Goal: Transaction & Acquisition: Purchase product/service

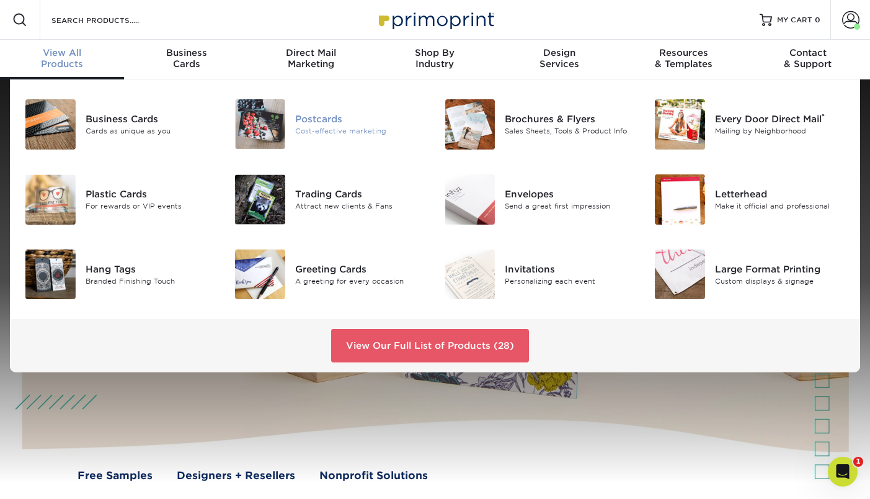
click at [293, 136] on div at bounding box center [260, 124] width 70 height 50
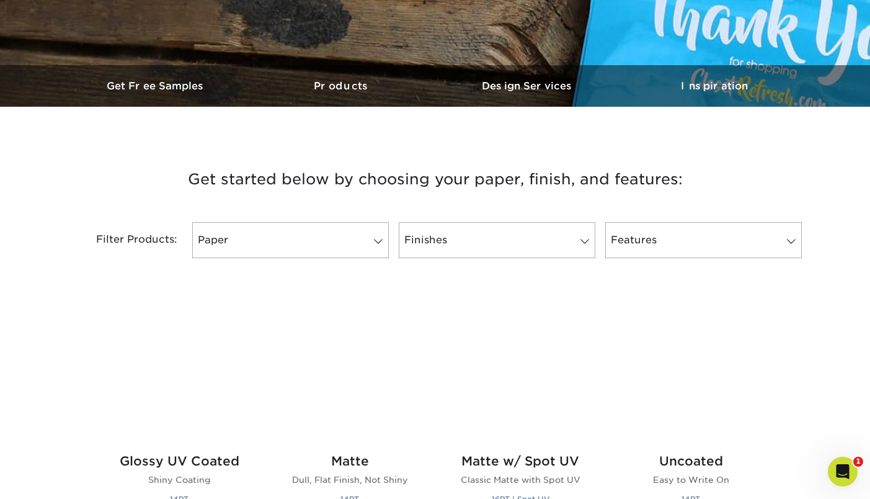
scroll to position [531, 0]
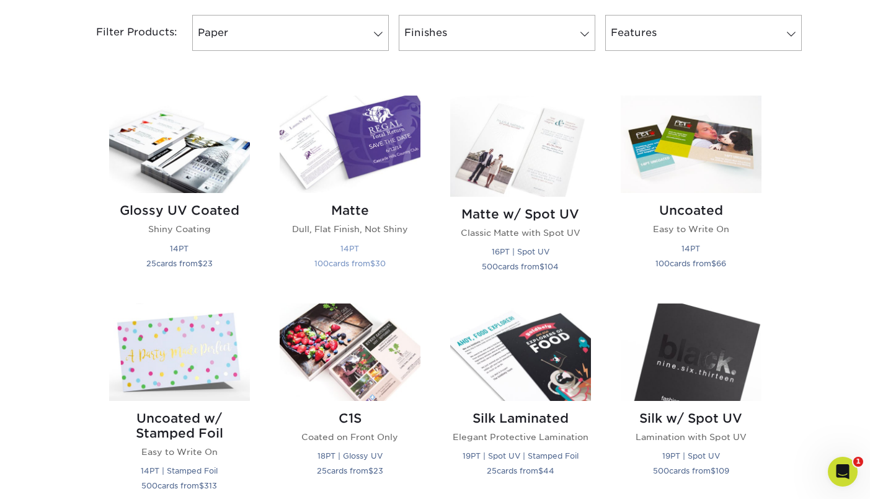
click at [394, 148] on img at bounding box center [350, 143] width 141 height 97
